Goal: Navigation & Orientation: Locate item on page

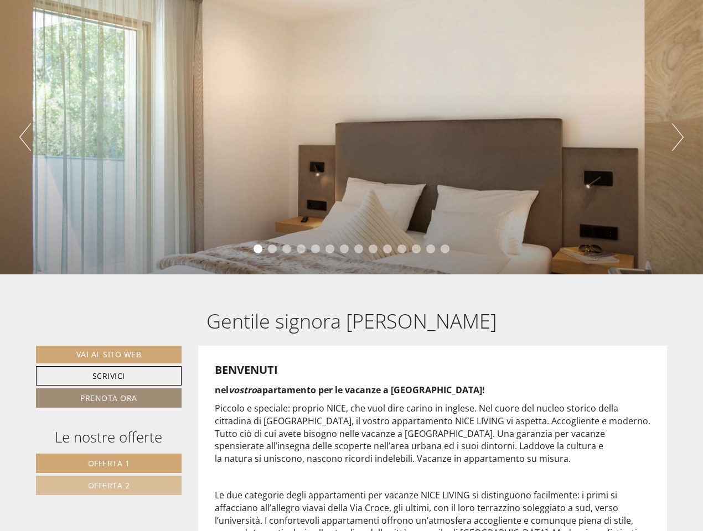
click at [351, 266] on div "Previous Next 1 2 3 4 5 6 7 8 9 10 11 12 13 14" at bounding box center [351, 137] width 703 height 275
click at [25, 137] on button "Previous" at bounding box center [25, 137] width 12 height 28
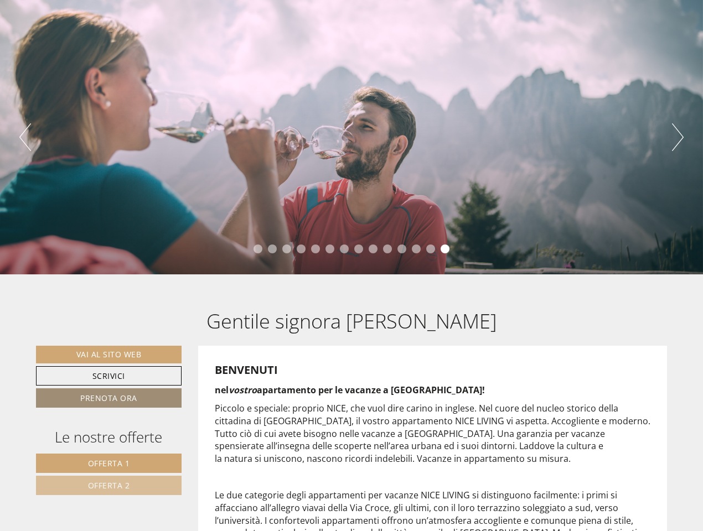
click at [351, 137] on div "Previous Next 1 2 3 4 5 6 7 8 9 10 11 12 13 14" at bounding box center [351, 137] width 703 height 275
click at [677, 137] on button "Next" at bounding box center [678, 137] width 12 height 28
click at [258, 249] on li "1" at bounding box center [257, 249] width 9 height 9
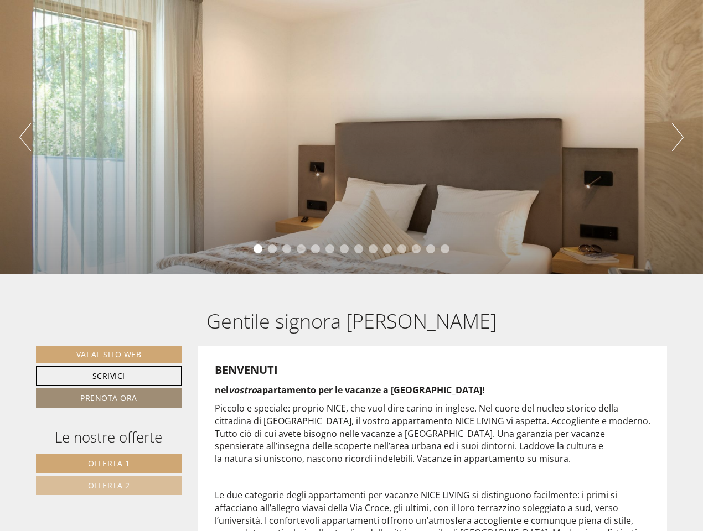
click at [272, 249] on li "2" at bounding box center [272, 249] width 9 height 9
click at [287, 249] on li "3" at bounding box center [286, 249] width 9 height 9
click at [301, 249] on li "4" at bounding box center [301, 249] width 9 height 9
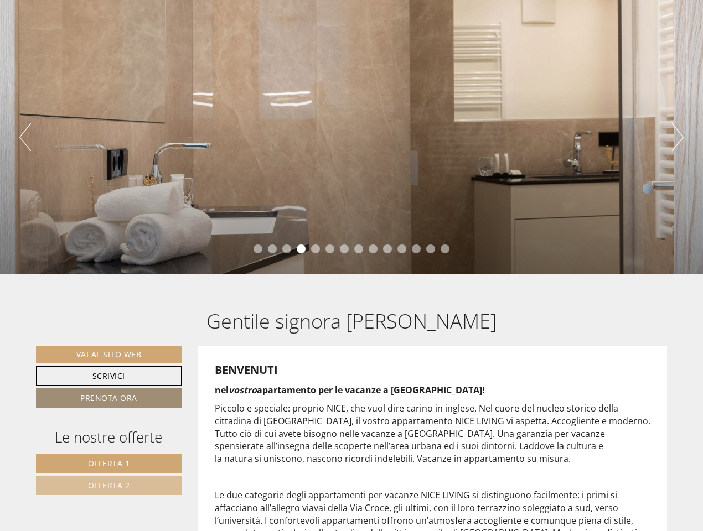
click at [315, 249] on li "5" at bounding box center [315, 249] width 9 height 9
click at [330, 249] on li "6" at bounding box center [329, 249] width 9 height 9
